Goal: Task Accomplishment & Management: Use online tool/utility

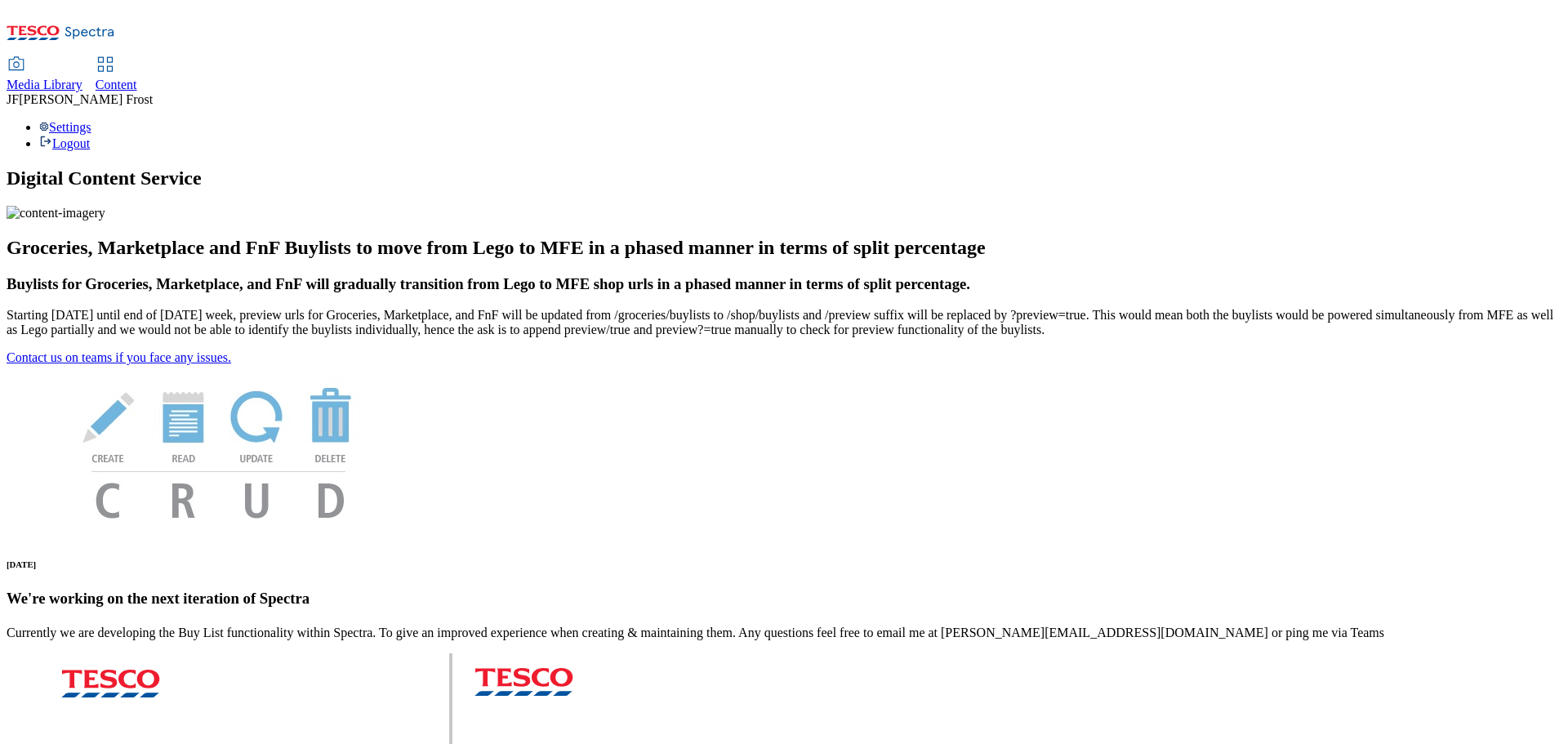
click at [137, 78] on span "Content" at bounding box center [115, 85] width 41 height 14
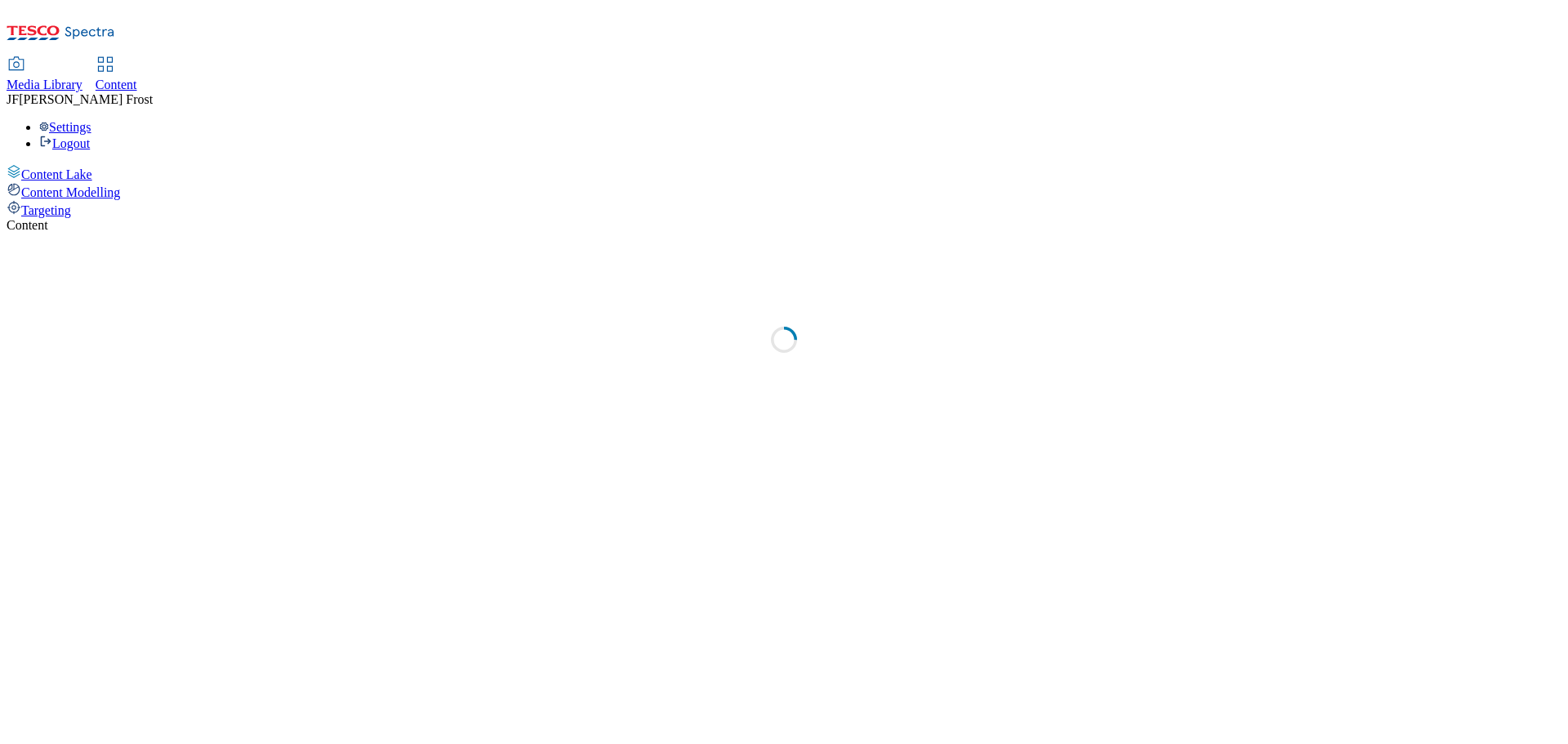
select select "ghs-uk"
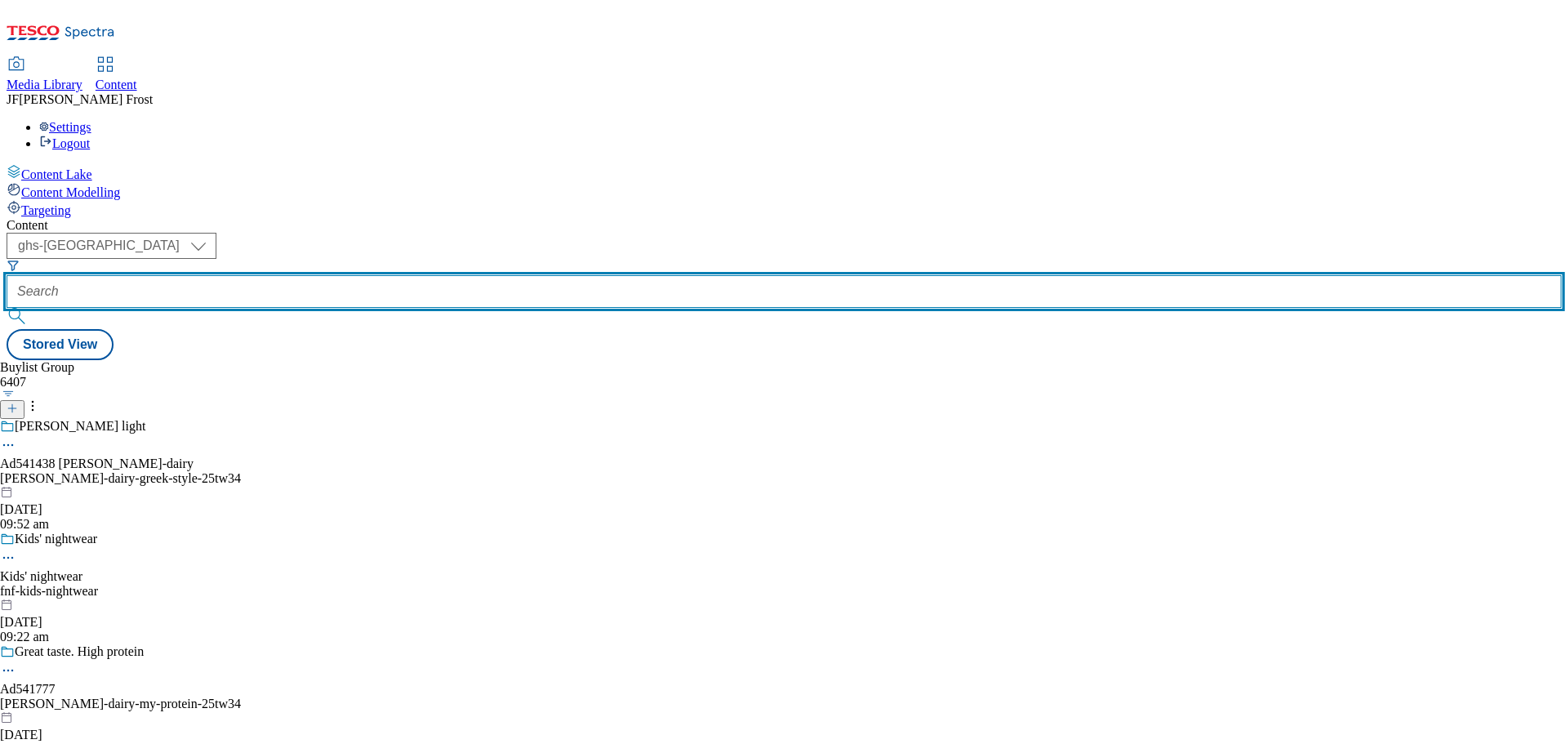
click at [398, 275] on input "text" at bounding box center [784, 291] width 1555 height 33
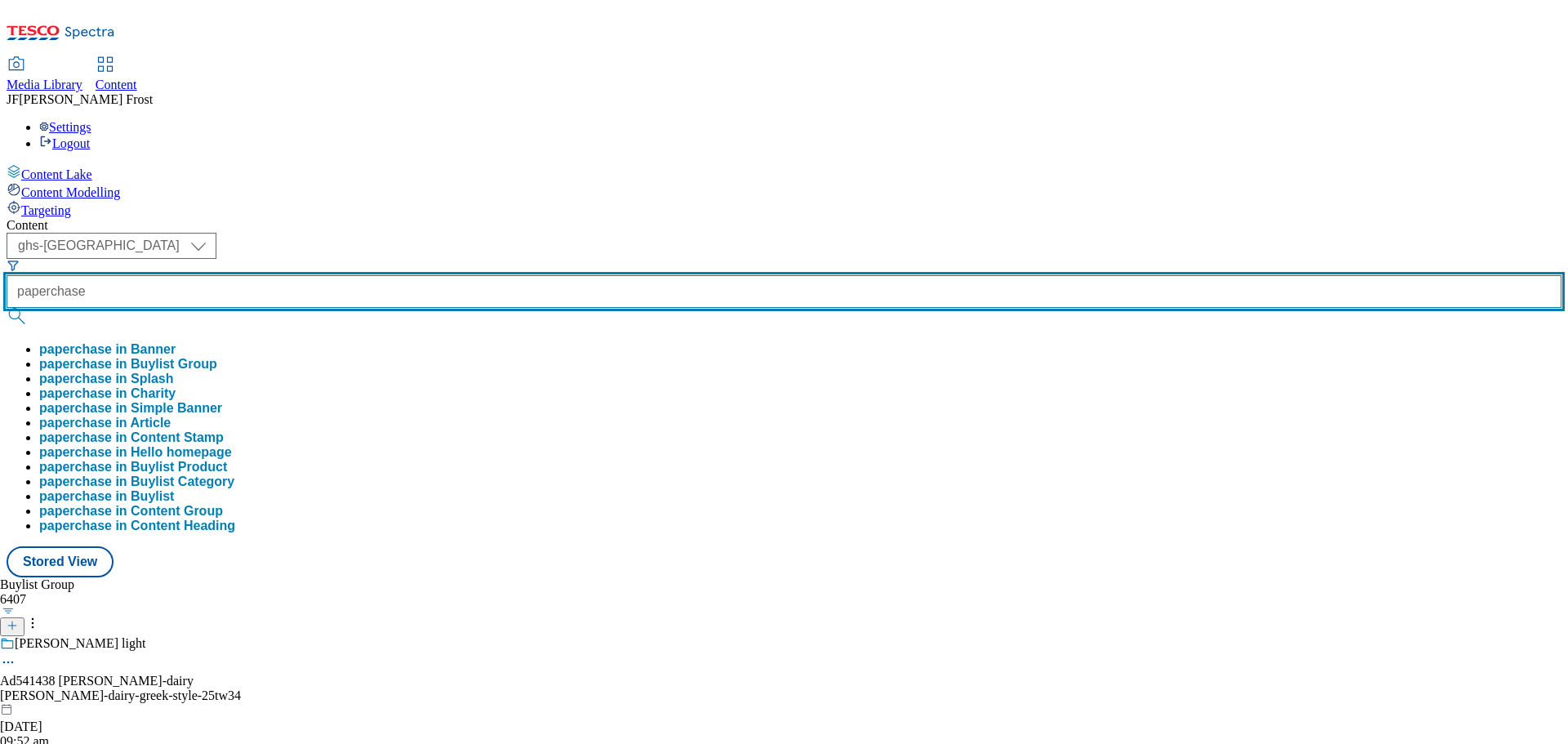
type input "paperchase"
click at [6, 308] on button "submit" at bounding box center [18, 316] width 23 height 17
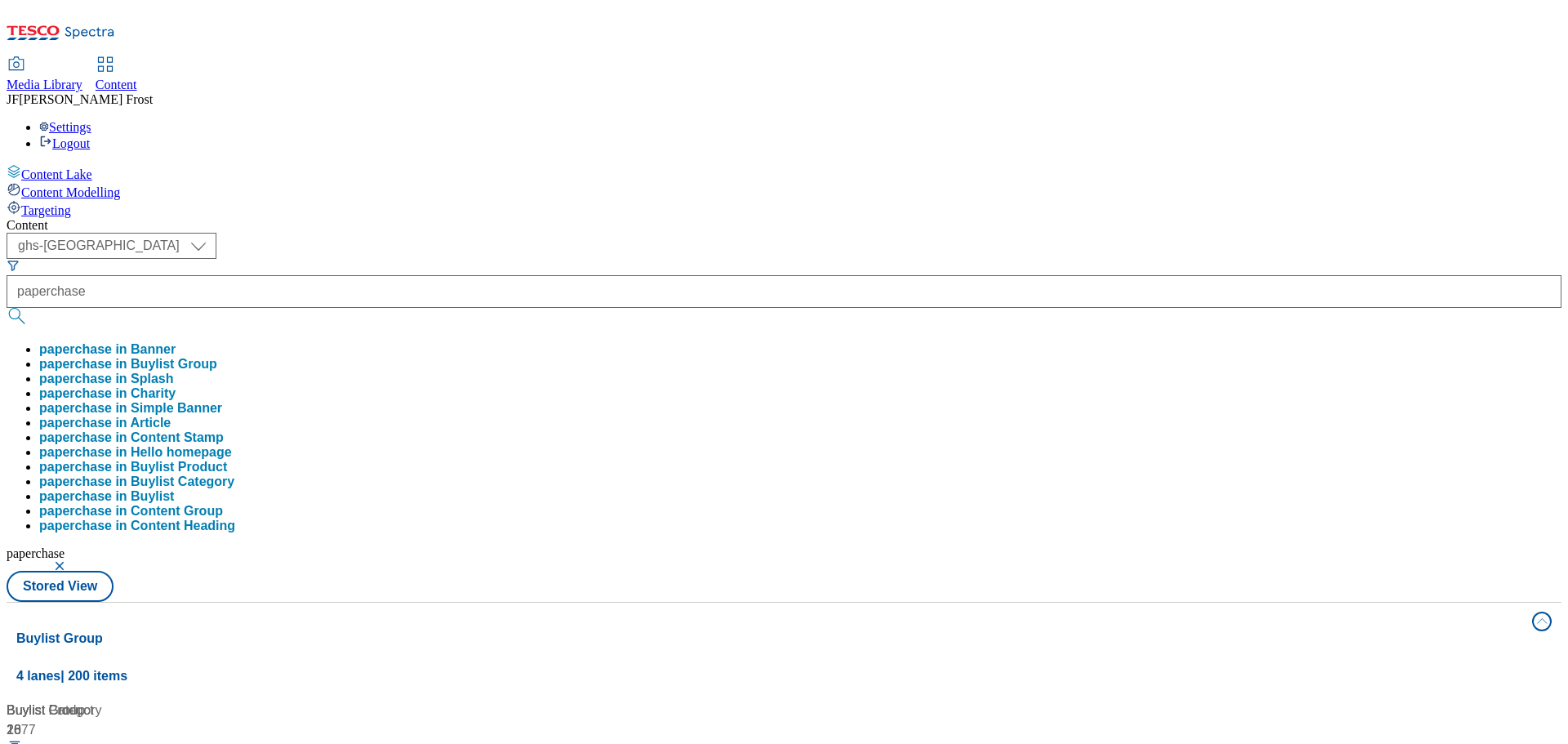
click at [733, 233] on div "( optional ) ghs-roi ghs-uk ghs-uk paperchase paperchase in Banner paperchase i…" at bounding box center [784, 417] width 1555 height 369
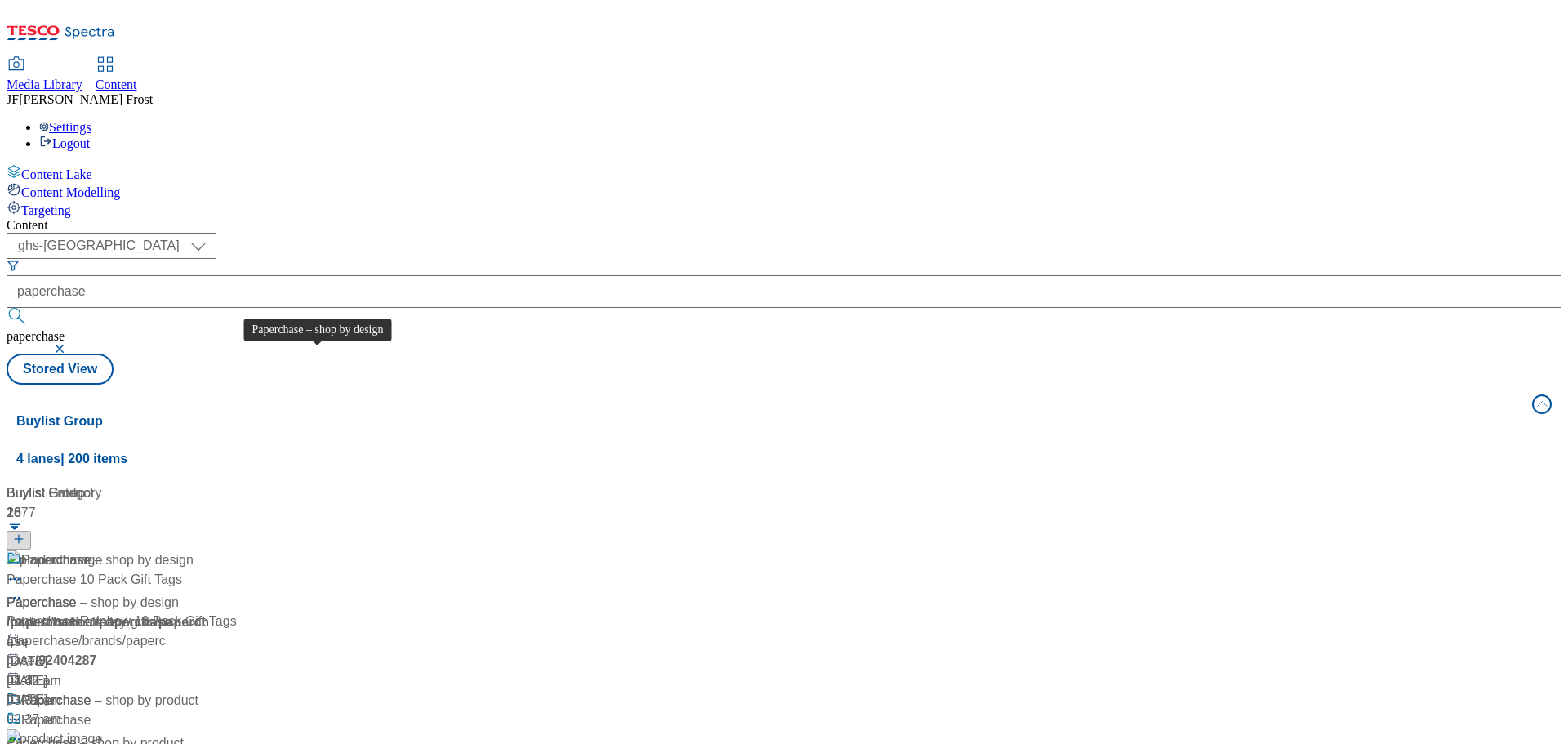
click at [179, 593] on div "Paperchase – shop by design" at bounding box center [93, 603] width 173 height 19
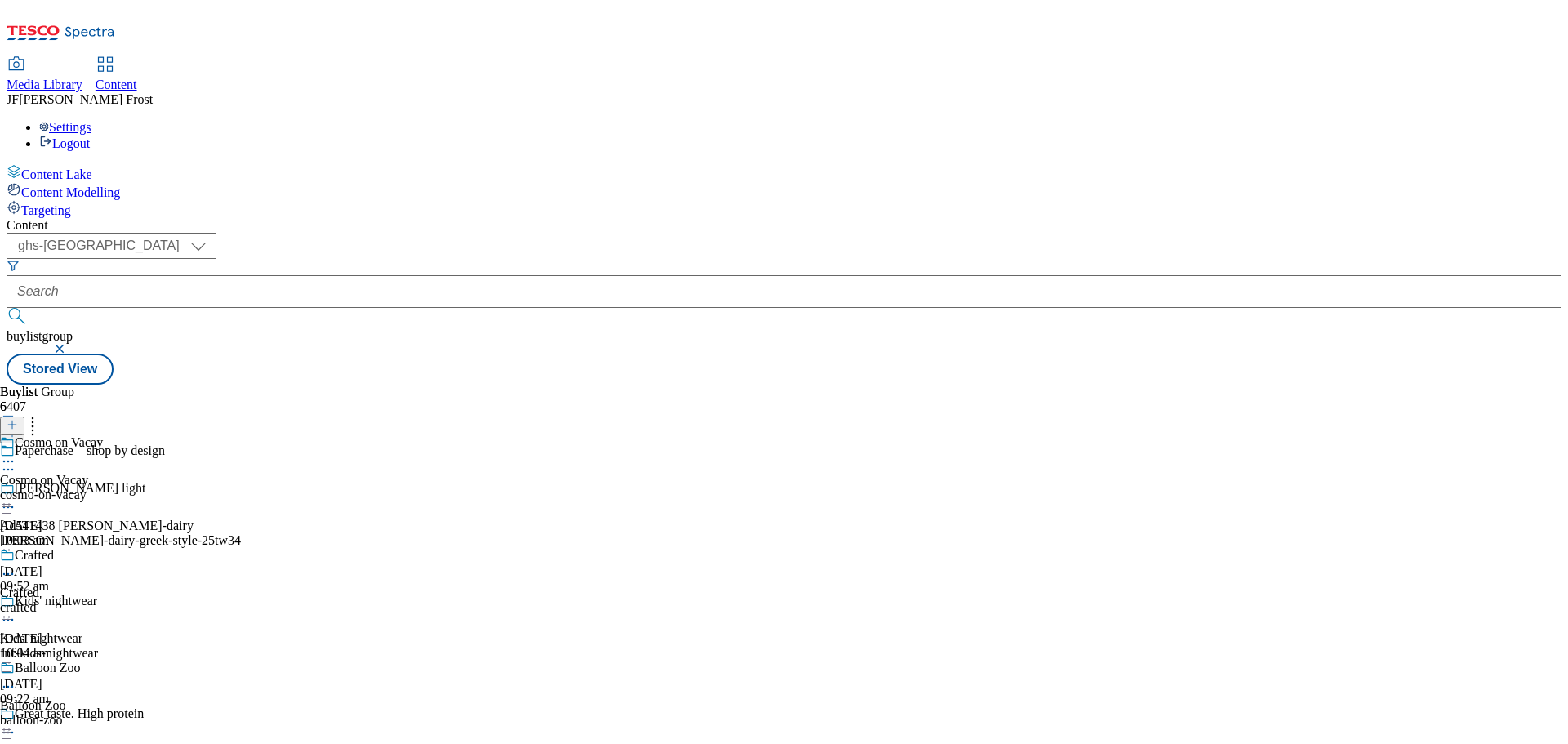
click at [70, 344] on button "button" at bounding box center [61, 348] width 17 height 10
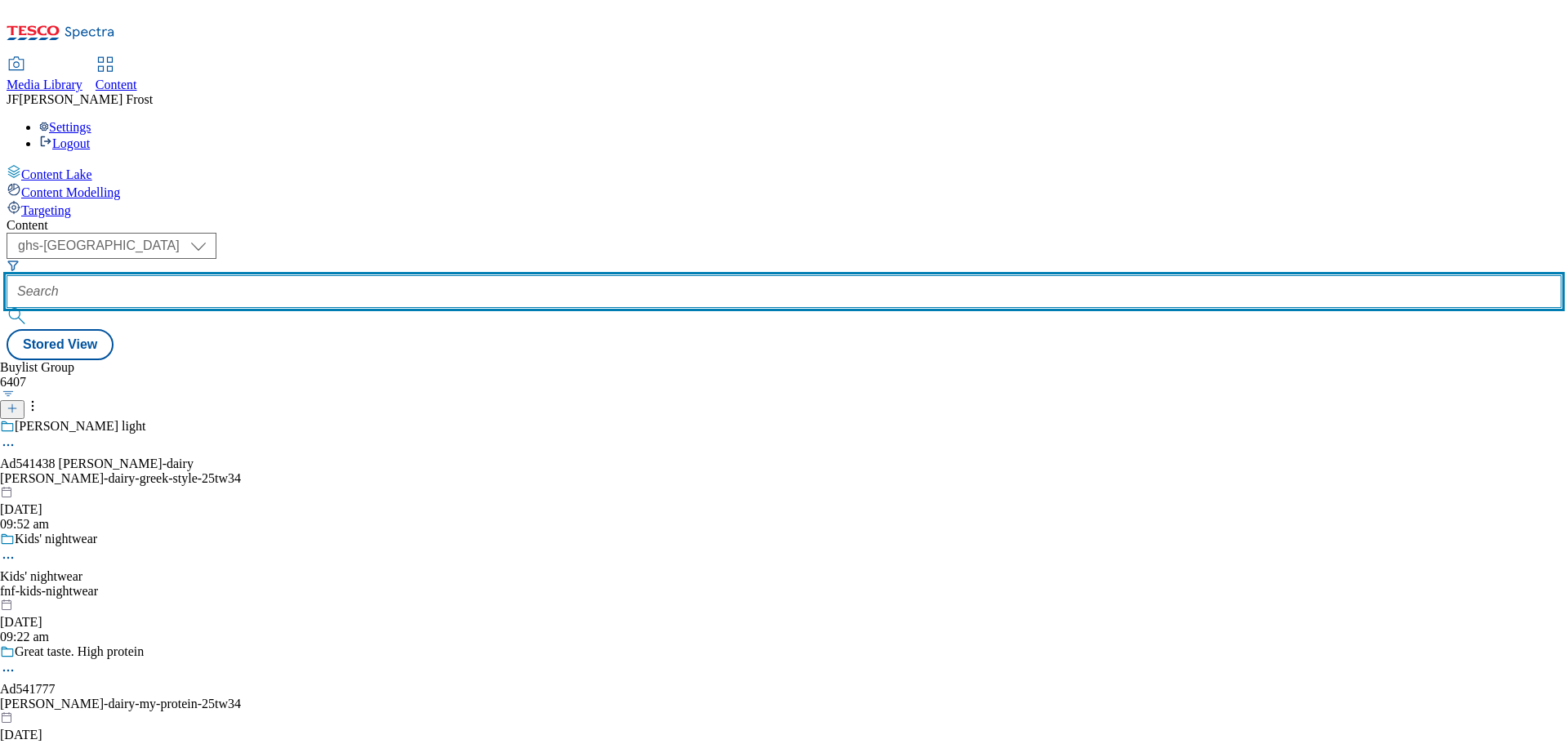
click at [391, 275] on input "text" at bounding box center [784, 291] width 1555 height 33
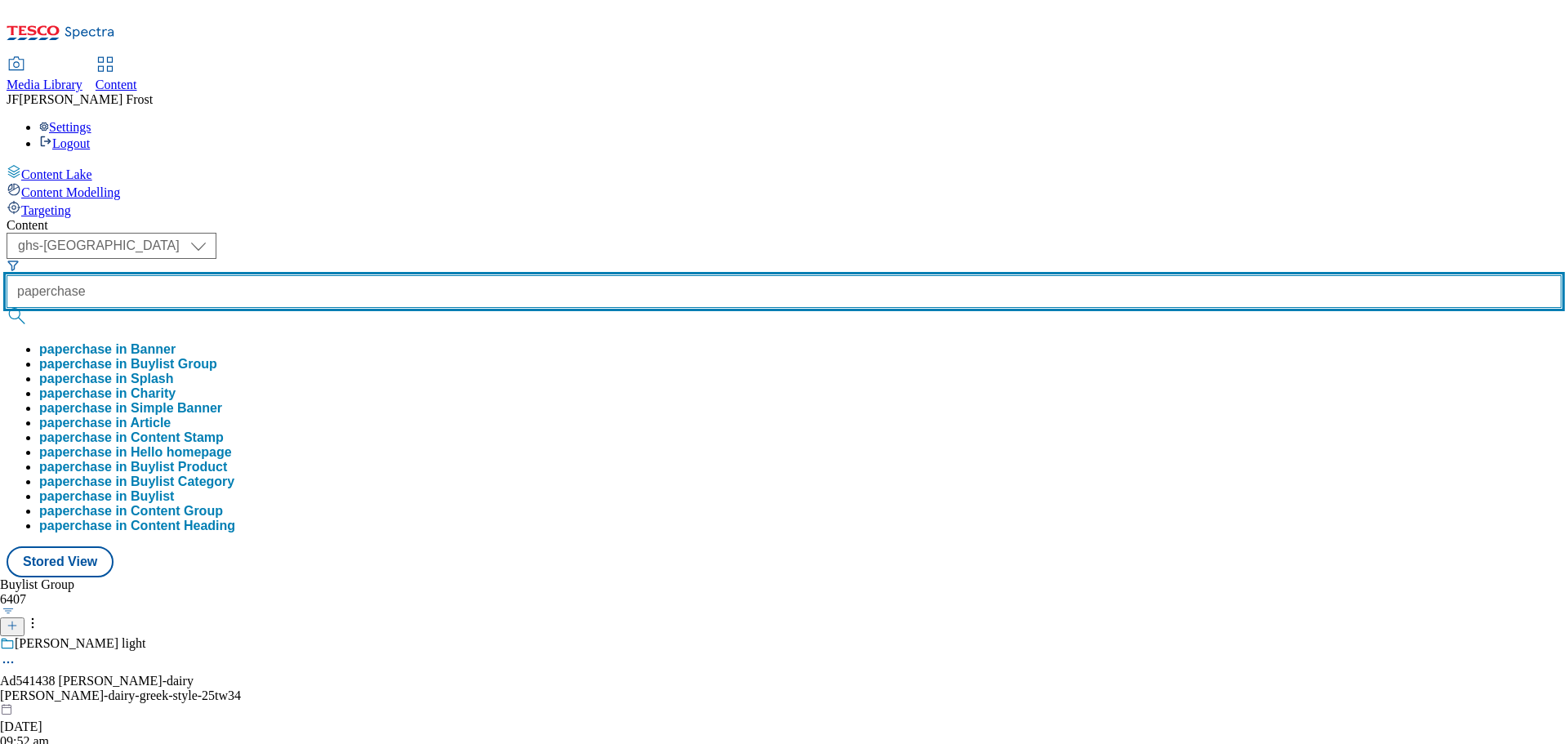
type input "paperchase"
click at [6, 308] on button "submit" at bounding box center [18, 316] width 23 height 17
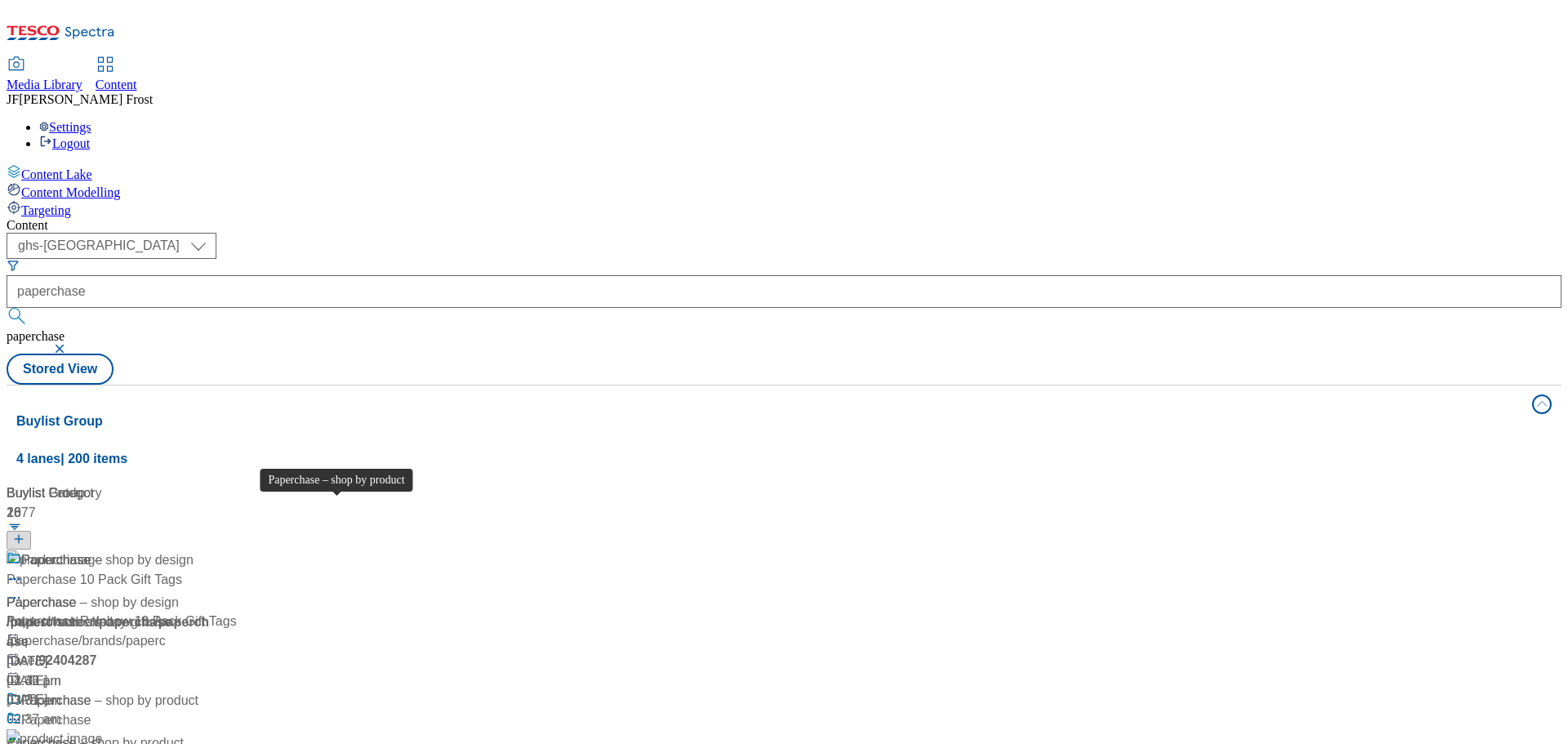
click at [198, 691] on div "Paperchase – shop by product" at bounding box center [109, 701] width 177 height 19
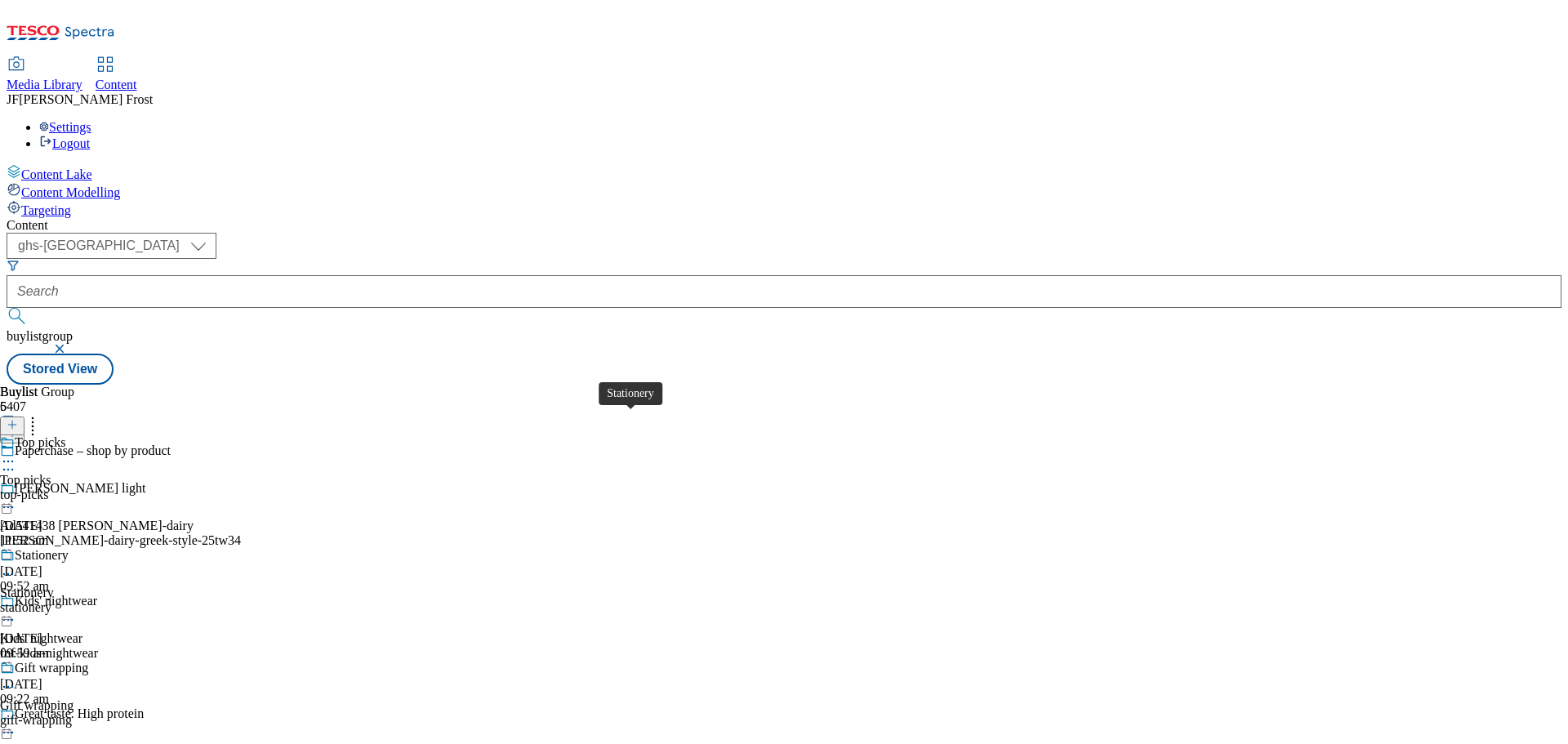
click at [69, 548] on span "Stationery" at bounding box center [41, 557] width 54 height 18
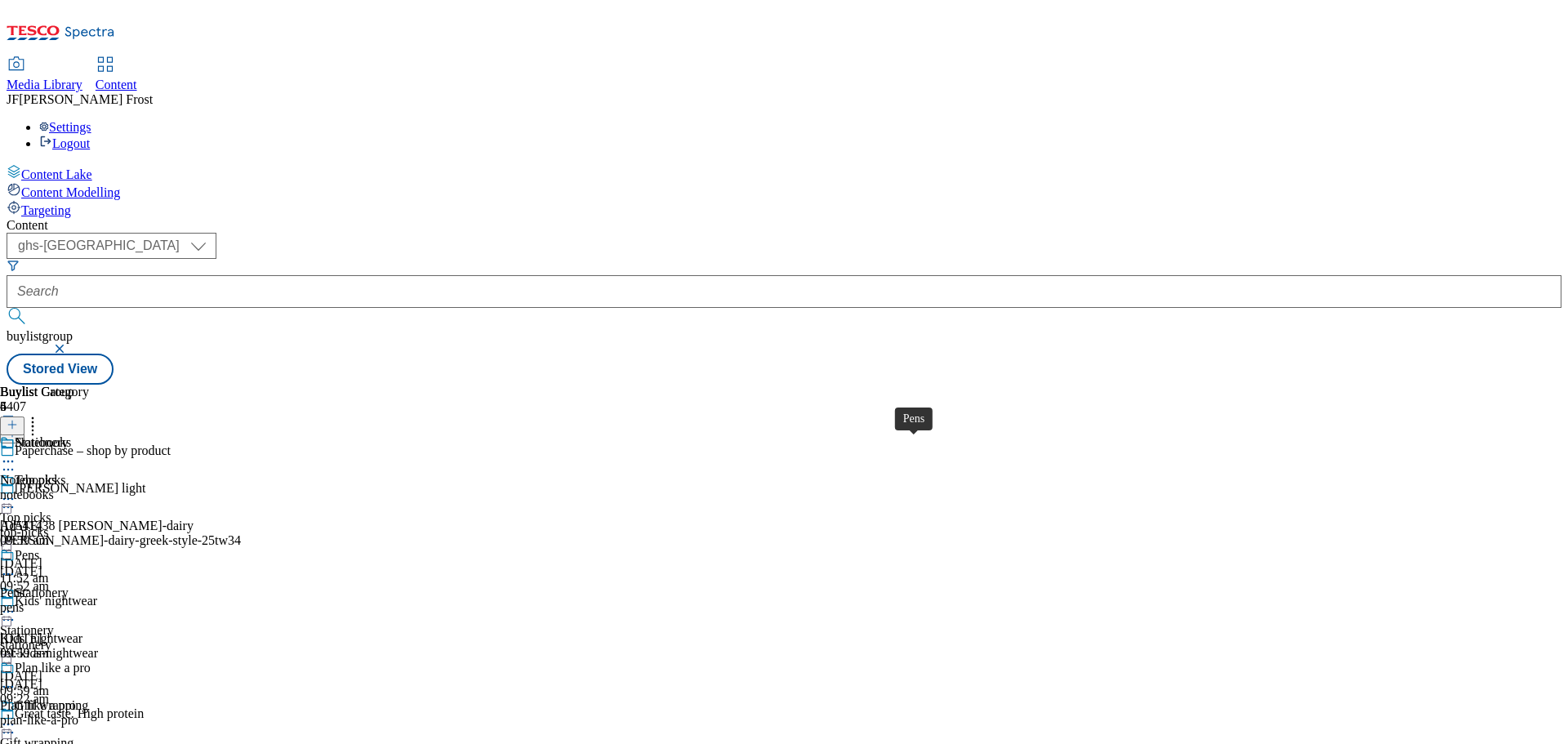
scroll to position [159, 0]
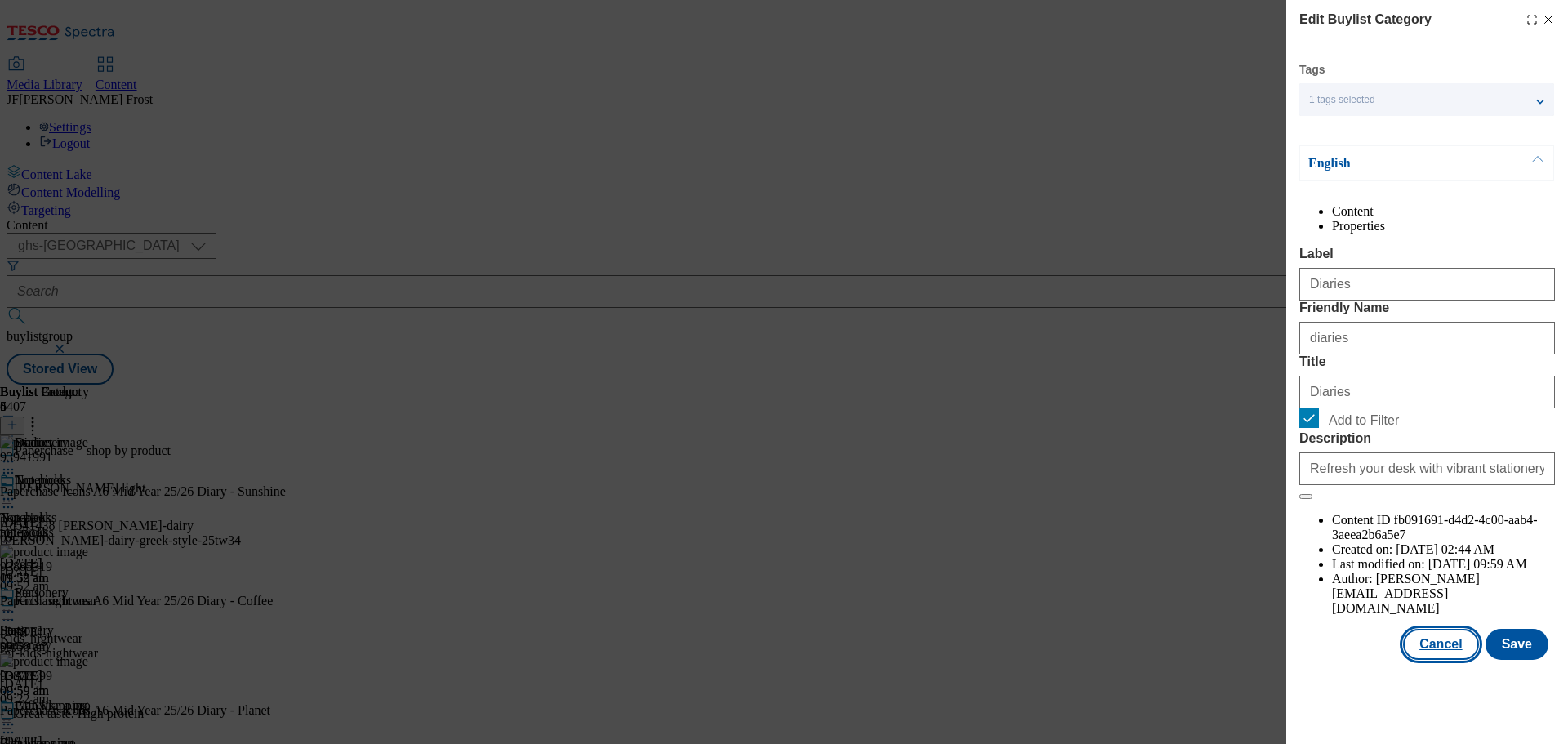
click at [1442, 660] on button "Cancel" at bounding box center [1440, 644] width 75 height 31
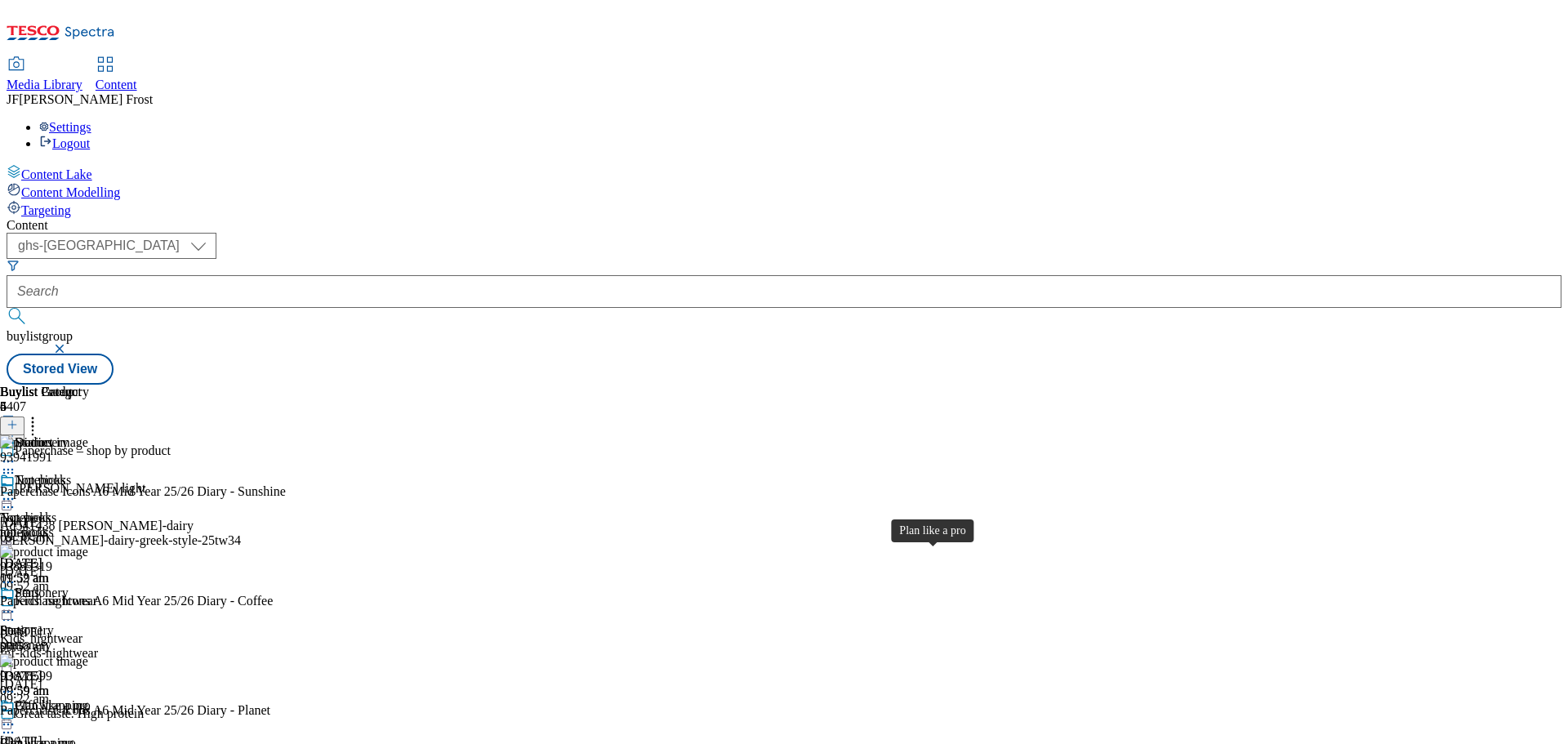
scroll to position [159, 0]
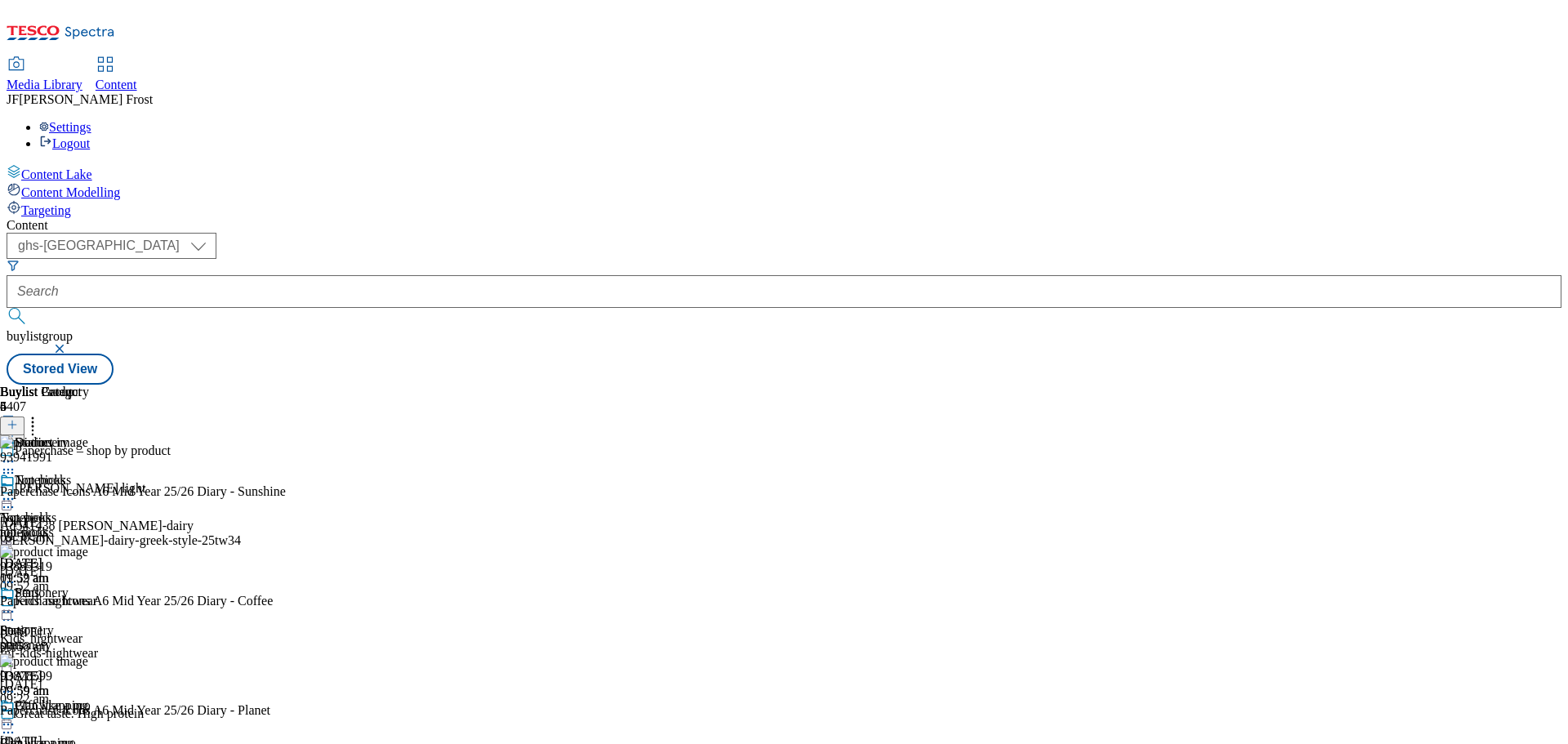
click at [41, 414] on icon at bounding box center [33, 422] width 17 height 17
click at [17, 425] on line at bounding box center [11, 425] width 8 height 0
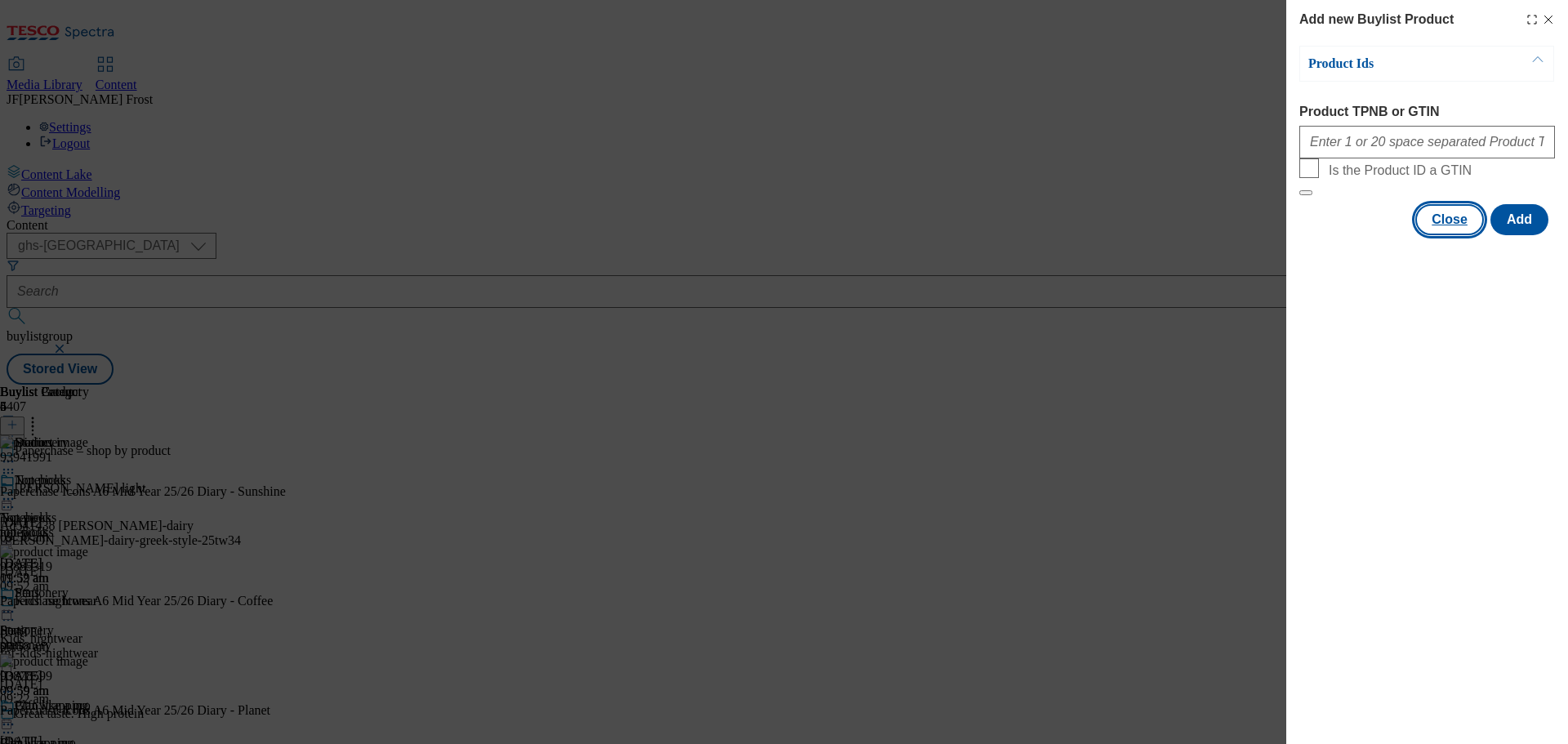
click at [1445, 235] on button "Close" at bounding box center [1450, 219] width 69 height 31
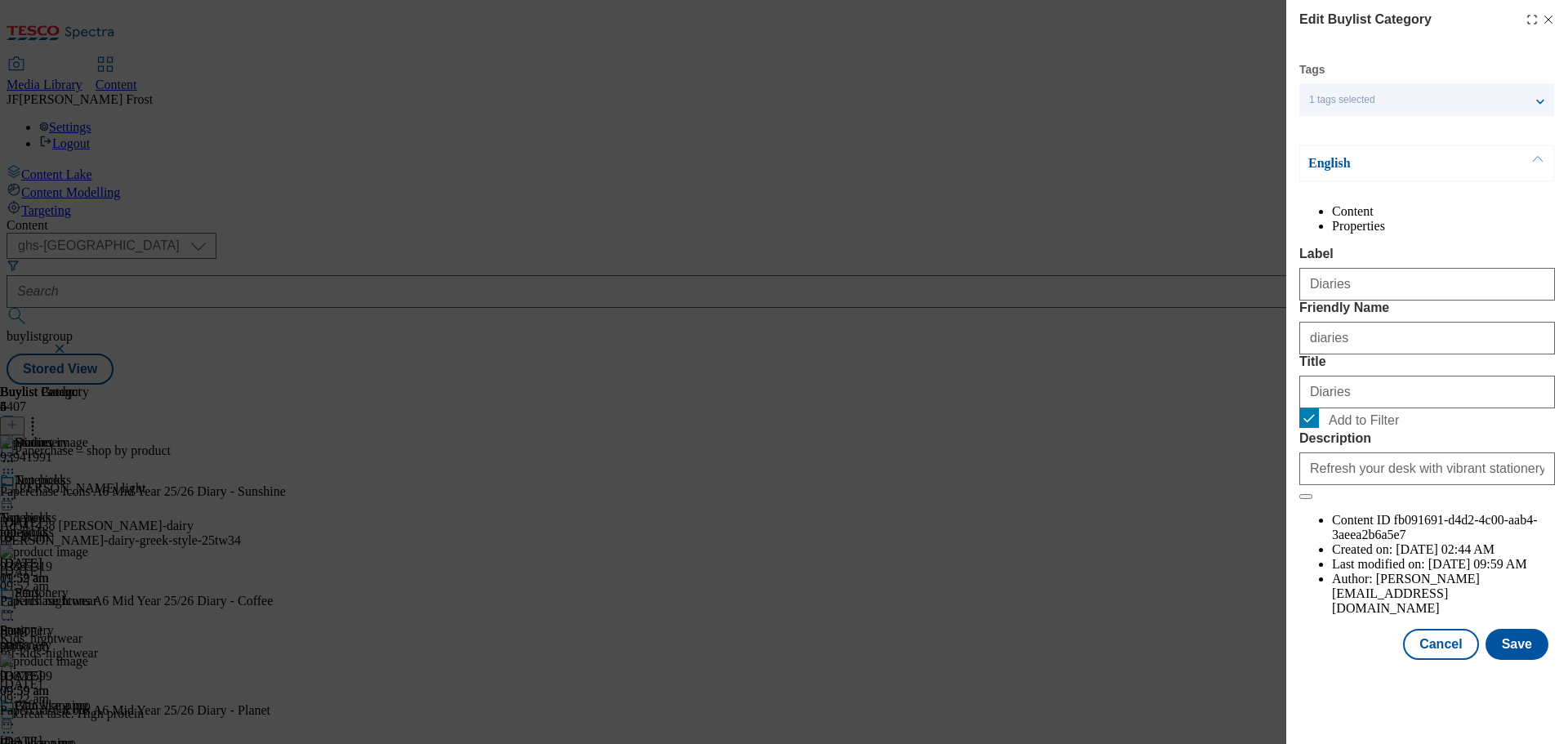
click at [1478, 232] on li "Properties" at bounding box center [1443, 226] width 223 height 15
click at [1431, 629] on button "Cancel" at bounding box center [1440, 644] width 75 height 31
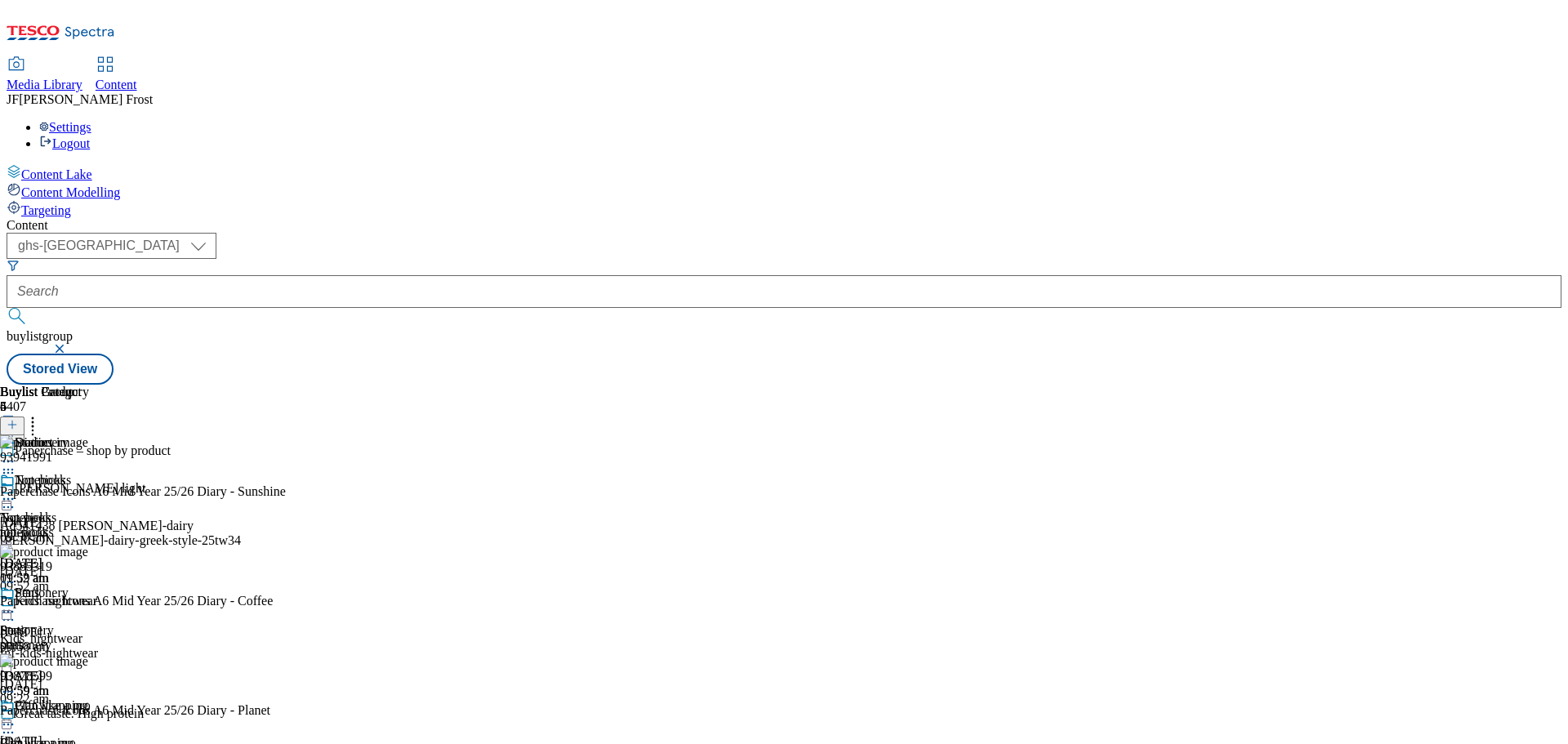
scroll to position [159, 0]
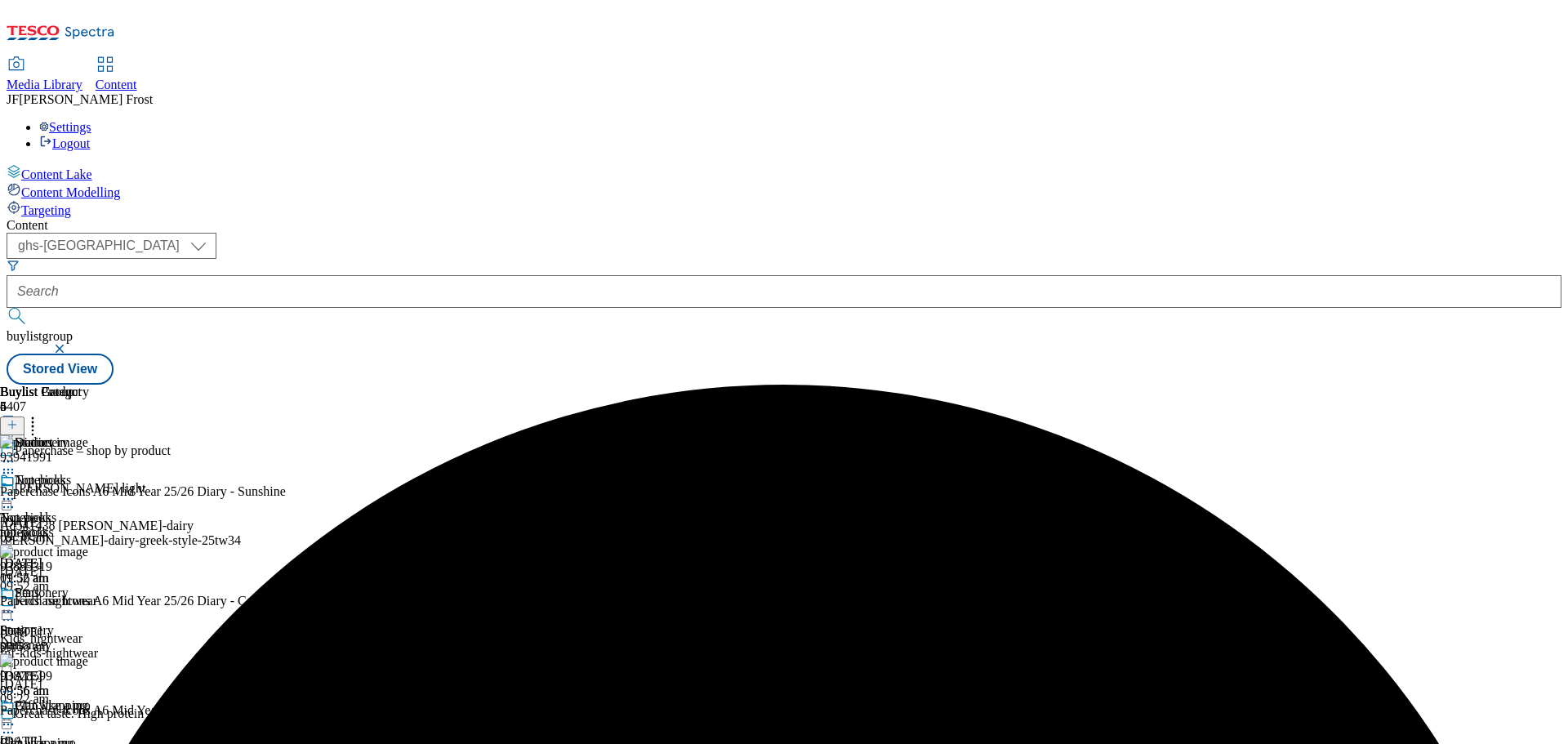
scroll to position [159, 0]
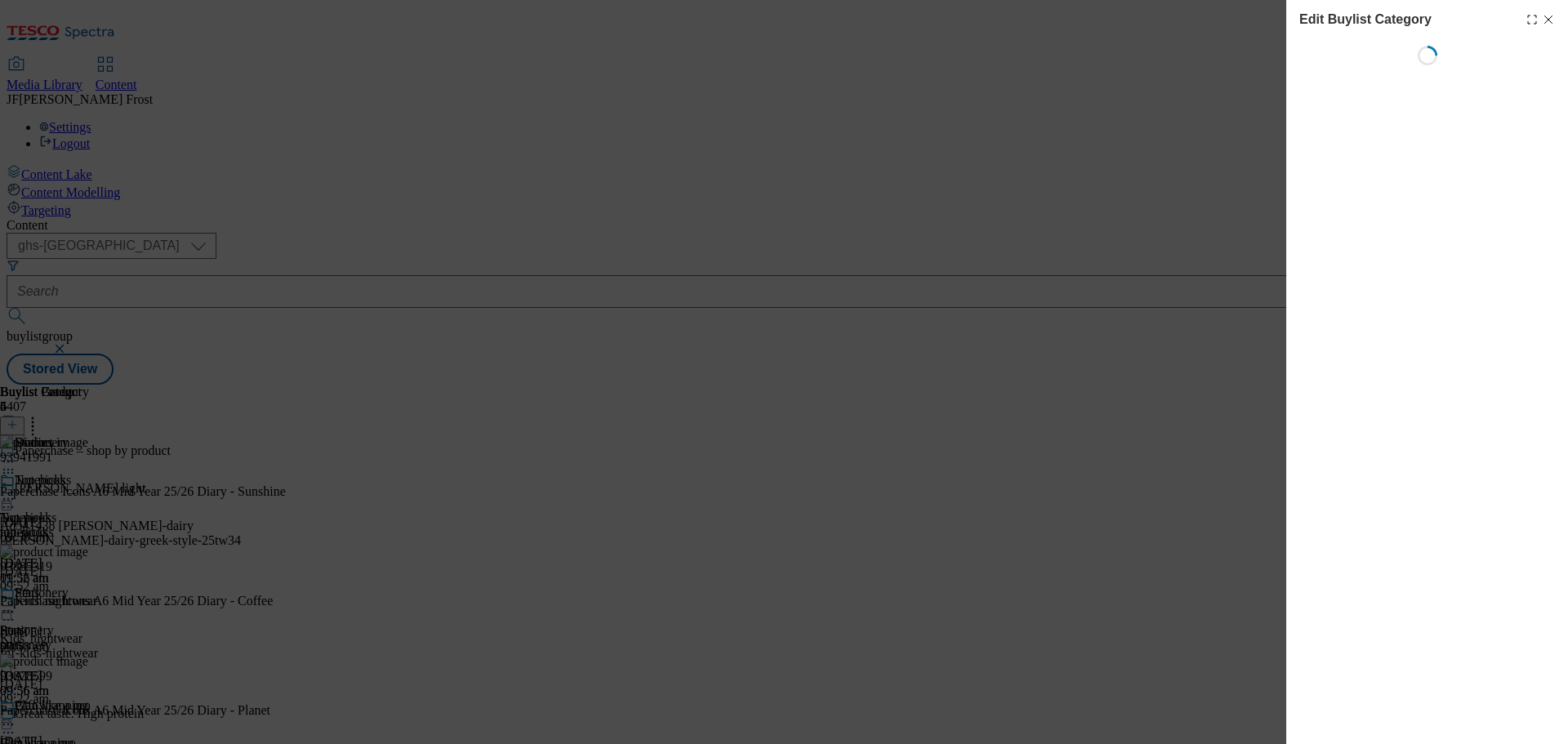
scroll to position [0, 0]
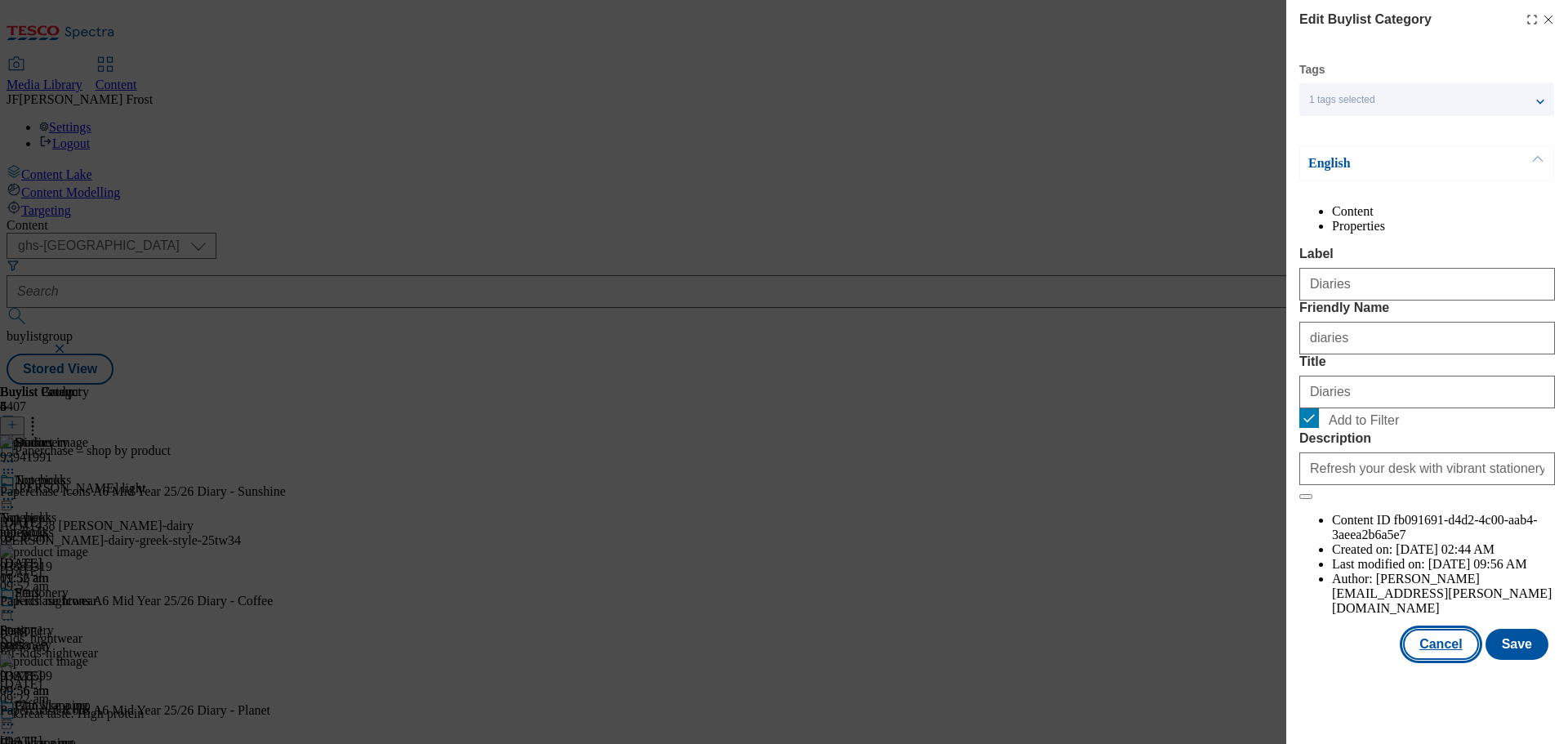
click at [1438, 660] on button "Cancel" at bounding box center [1440, 644] width 75 height 31
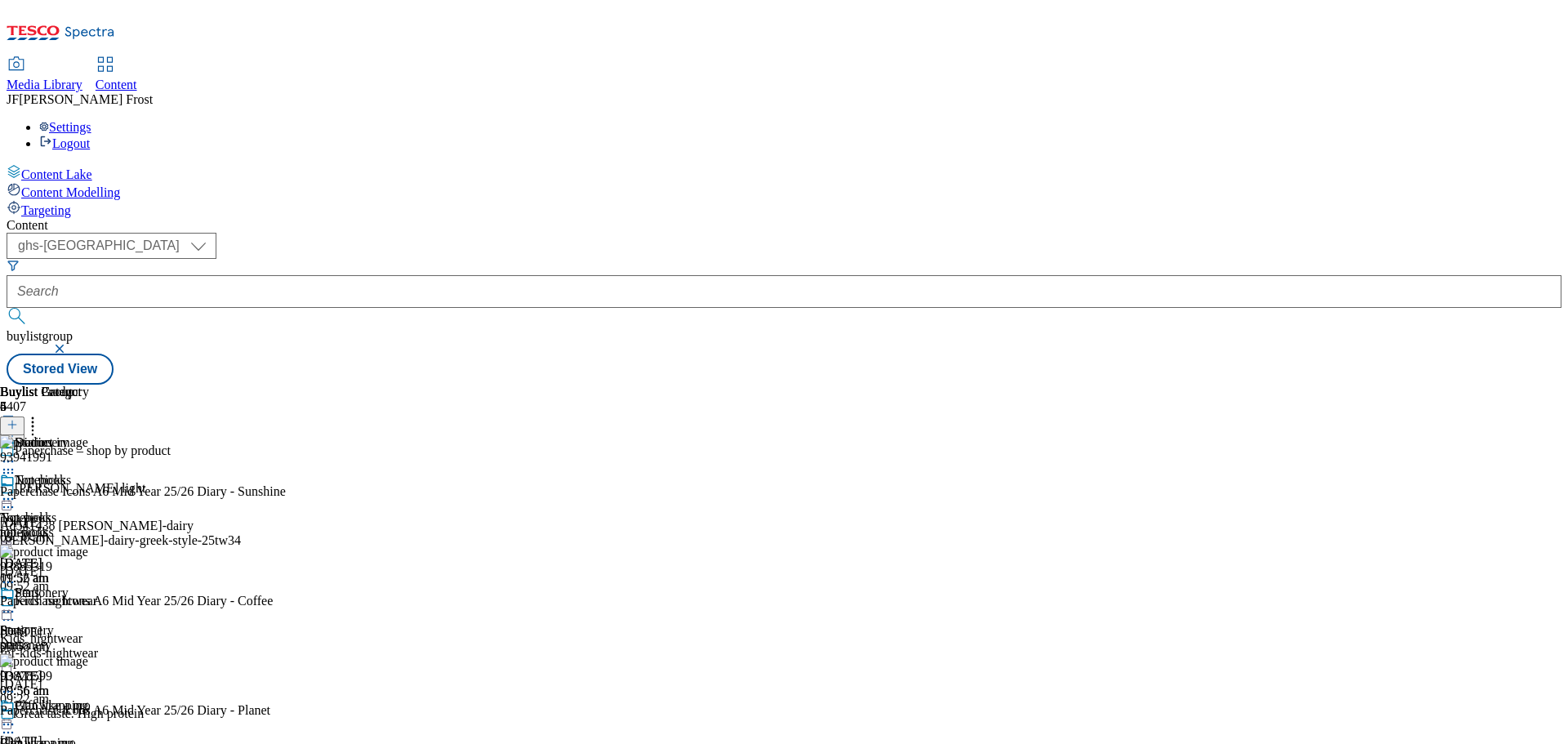
scroll to position [159, 0]
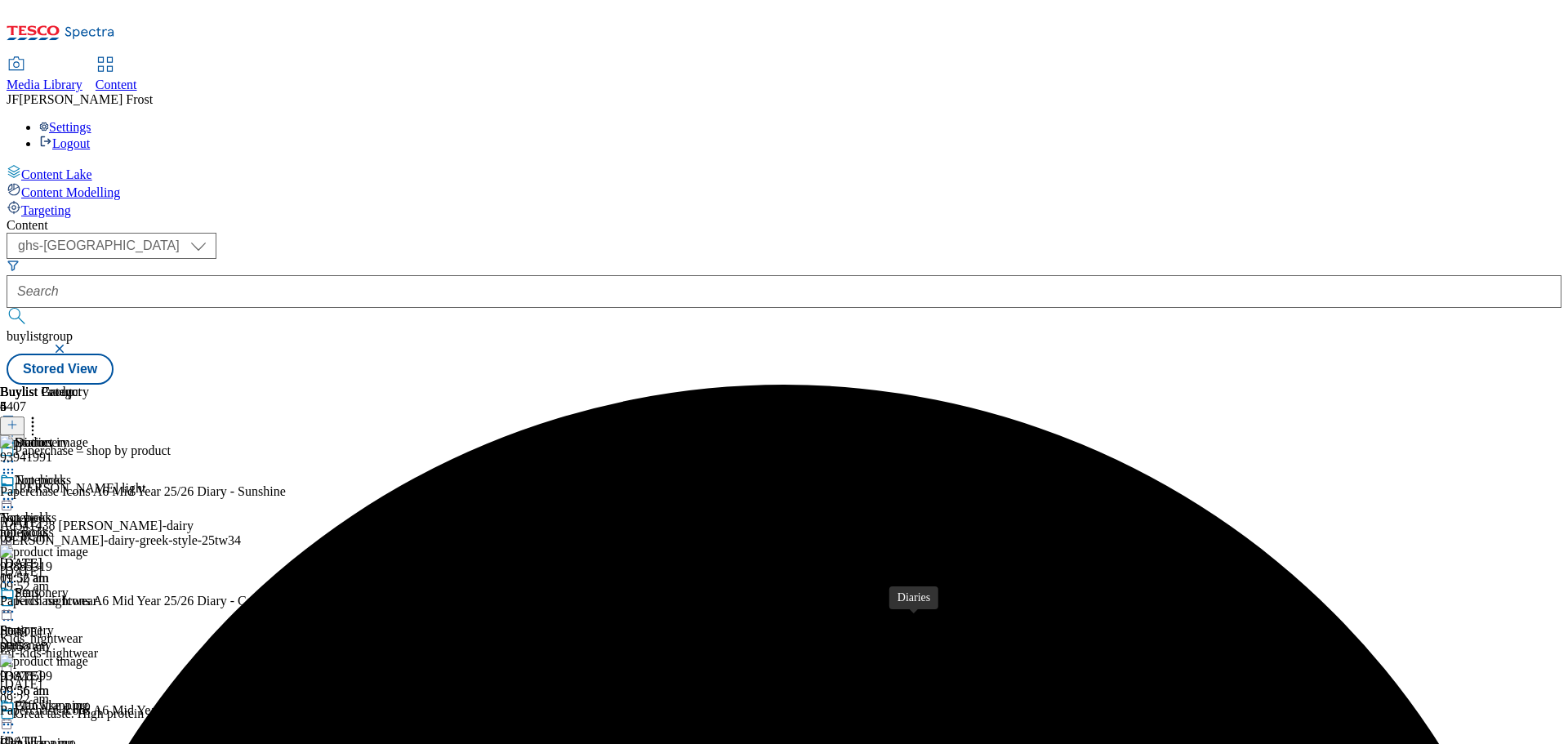
scroll to position [32, 0]
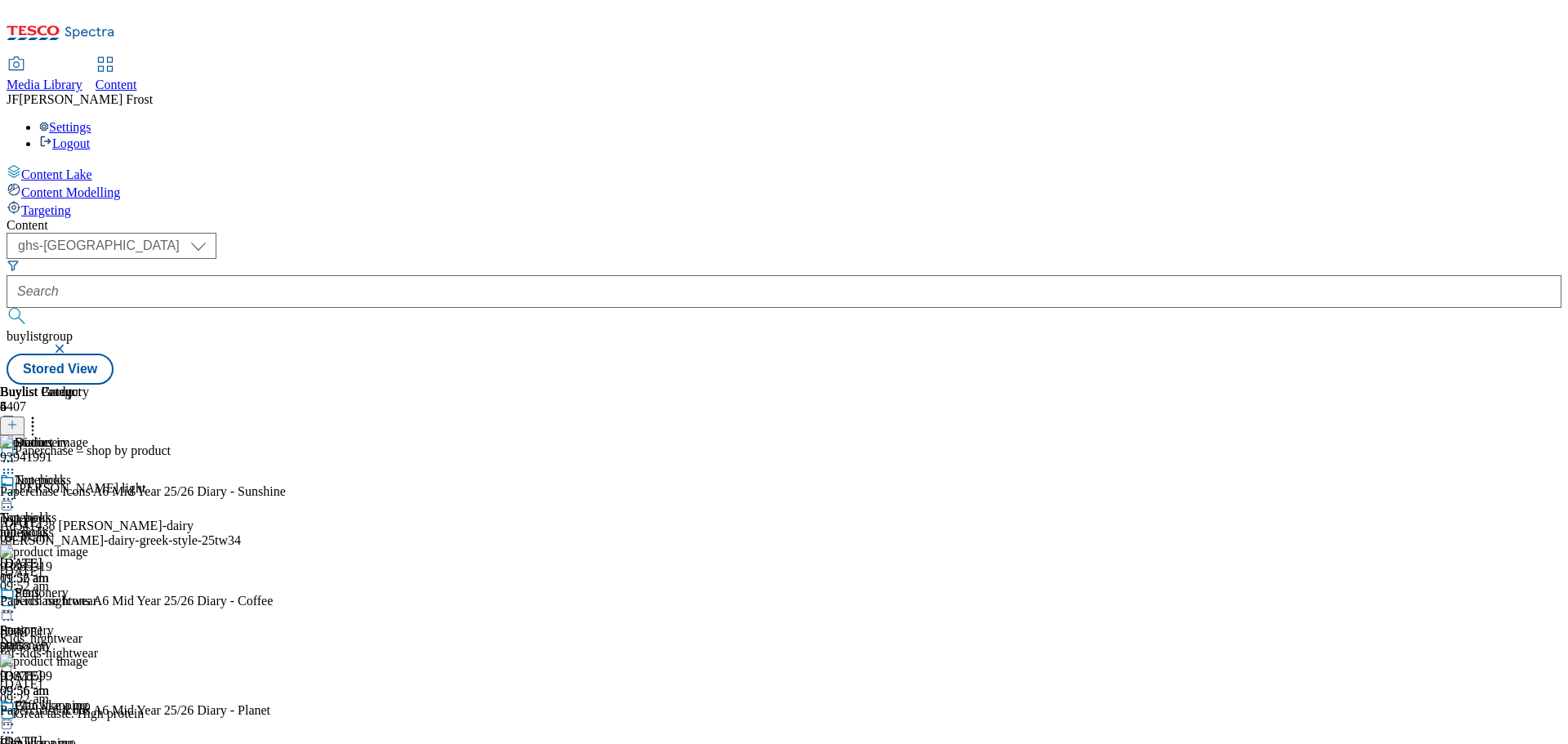
scroll to position [329, 0]
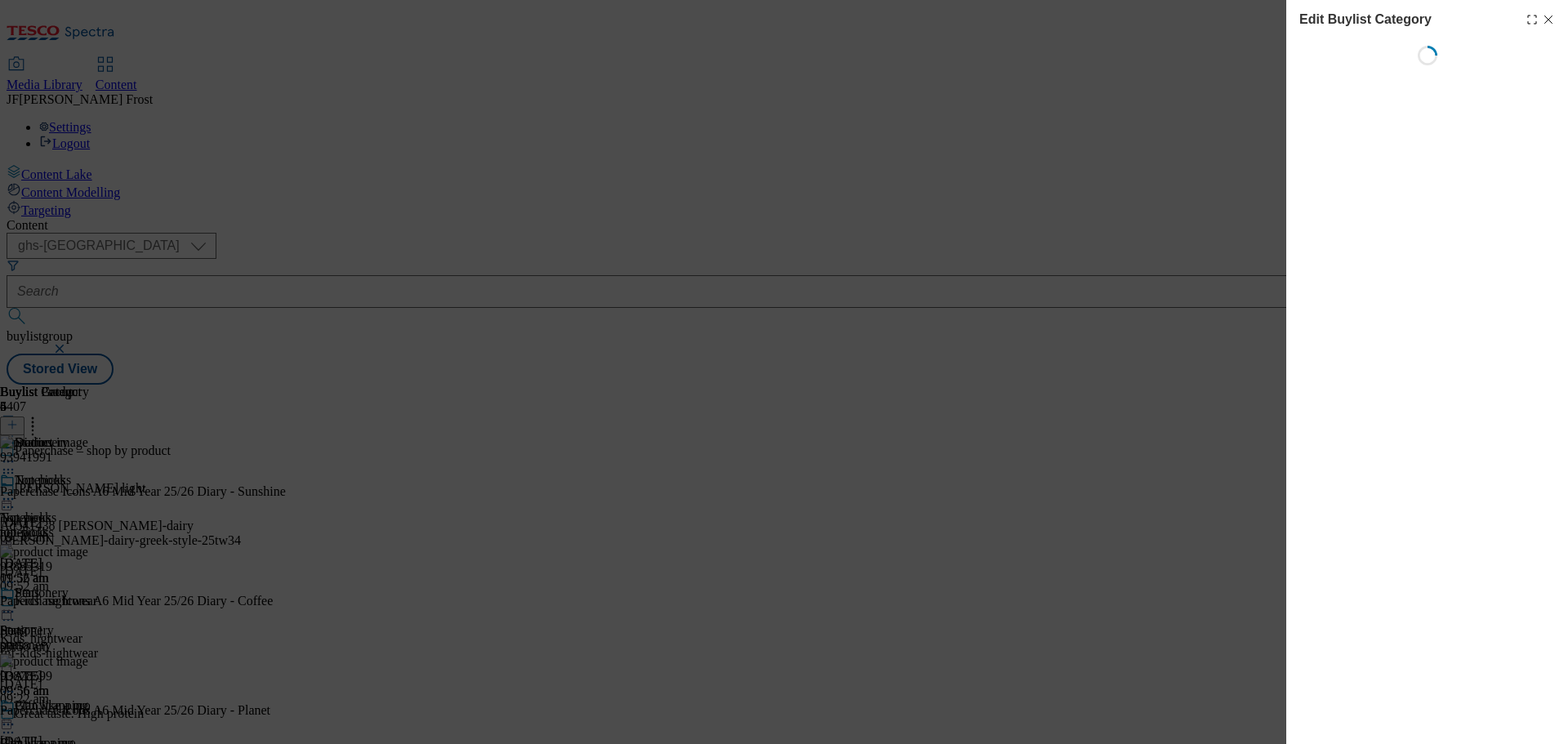
scroll to position [0, 0]
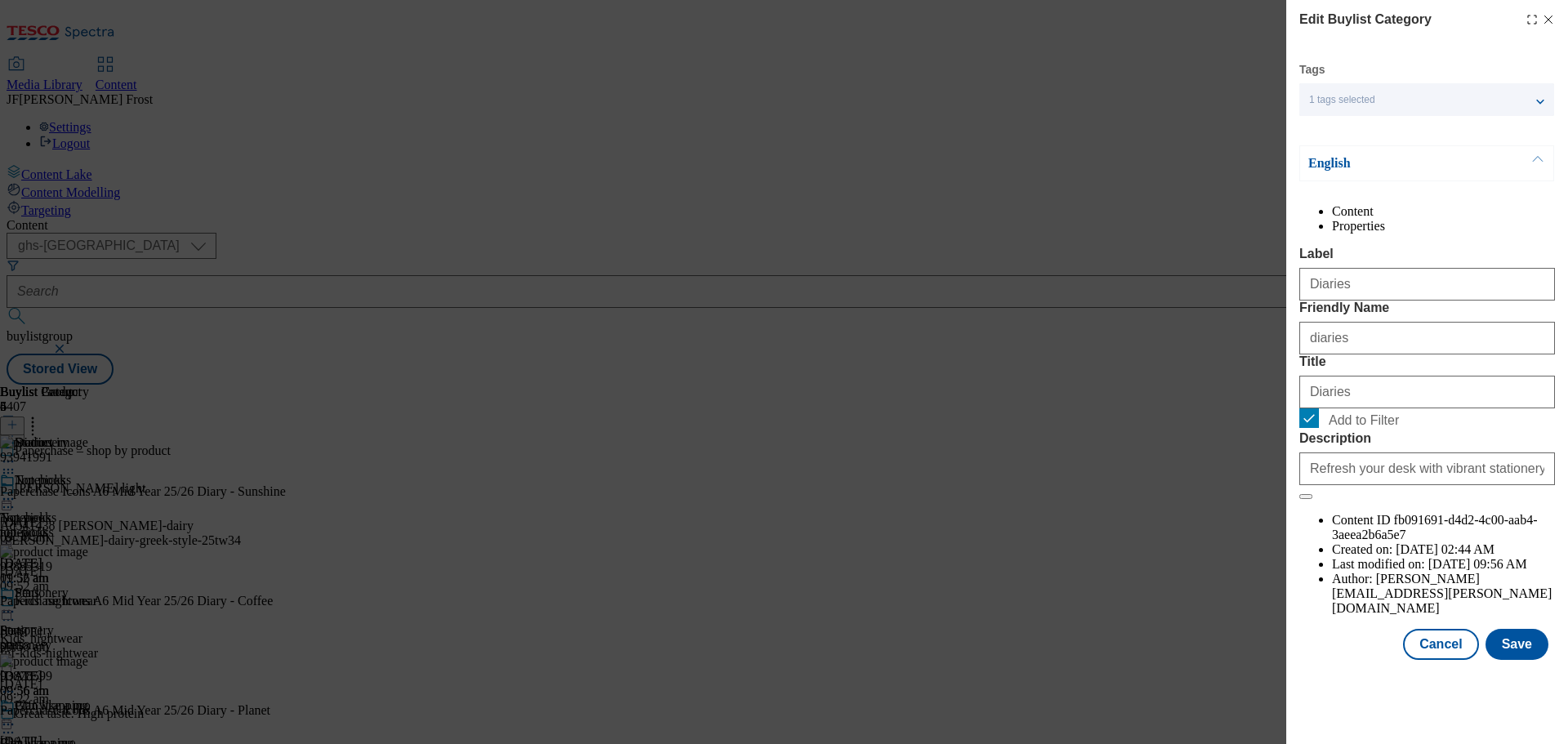
click at [1451, 219] on li "Properties" at bounding box center [1443, 226] width 223 height 15
click at [1358, 219] on li "Content" at bounding box center [1443, 212] width 223 height 15
click at [1448, 660] on button "Cancel" at bounding box center [1440, 644] width 75 height 31
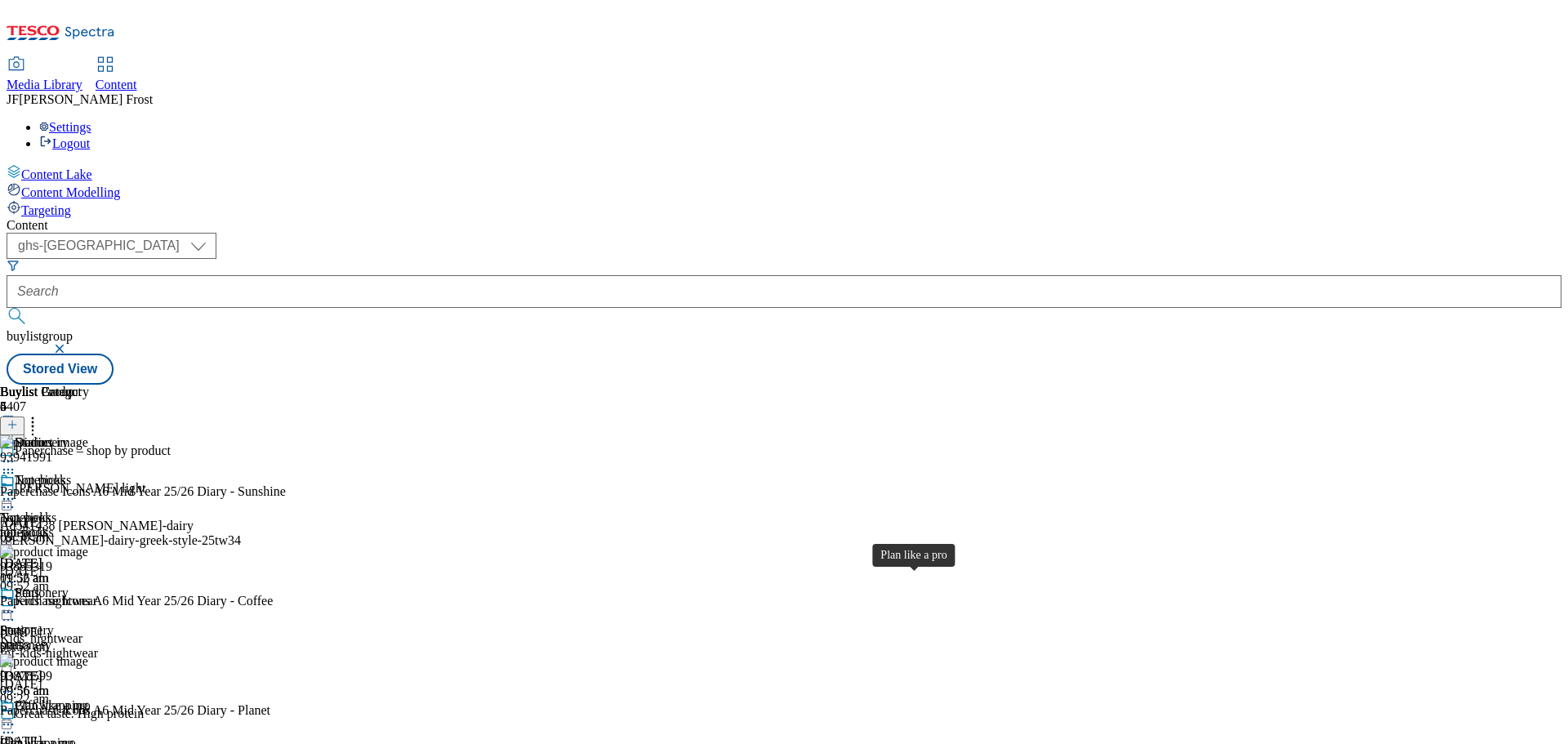
scroll to position [159, 0]
click at [1037, 233] on div "( optional ) ghs-roi ghs-uk ghs-uk buylistgroup Stored View" at bounding box center [784, 309] width 1555 height 152
